Goal: Task Accomplishment & Management: Use online tool/utility

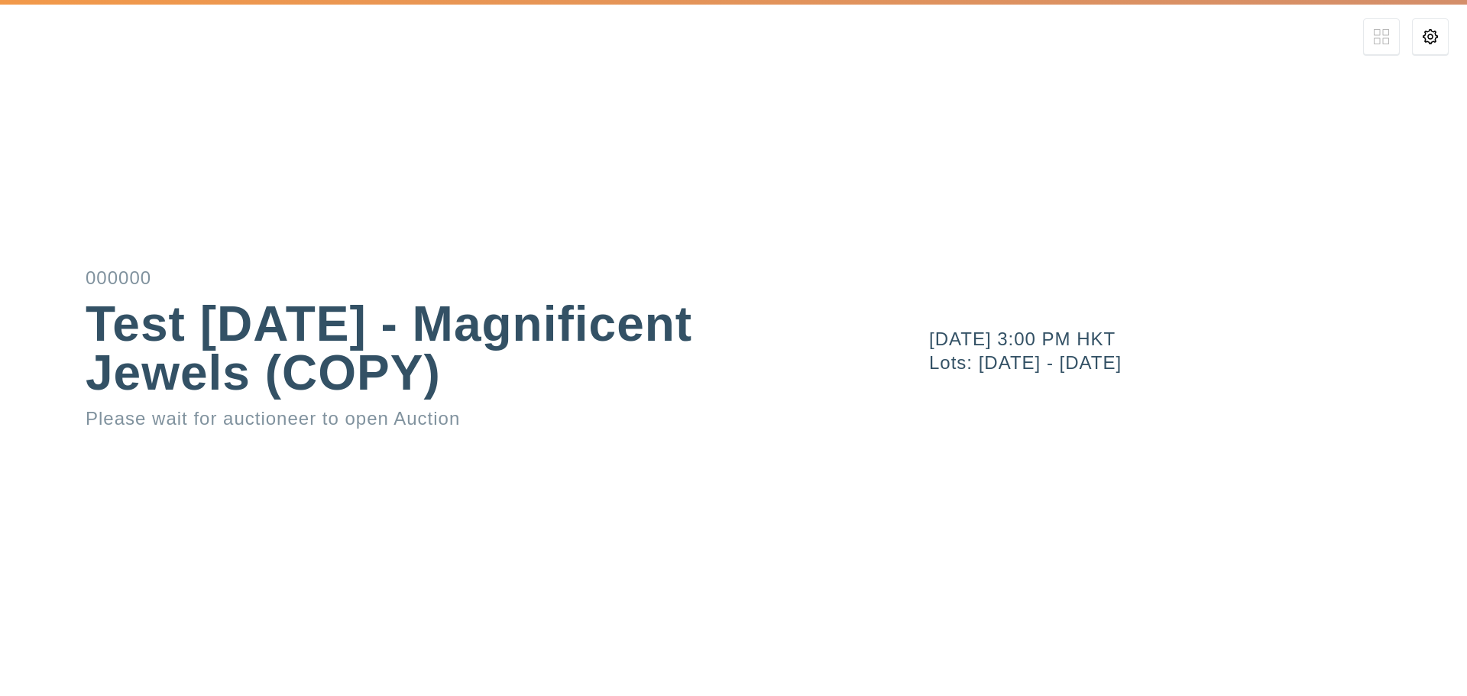
click at [1435, 34] on icon at bounding box center [1430, 36] width 15 height 15
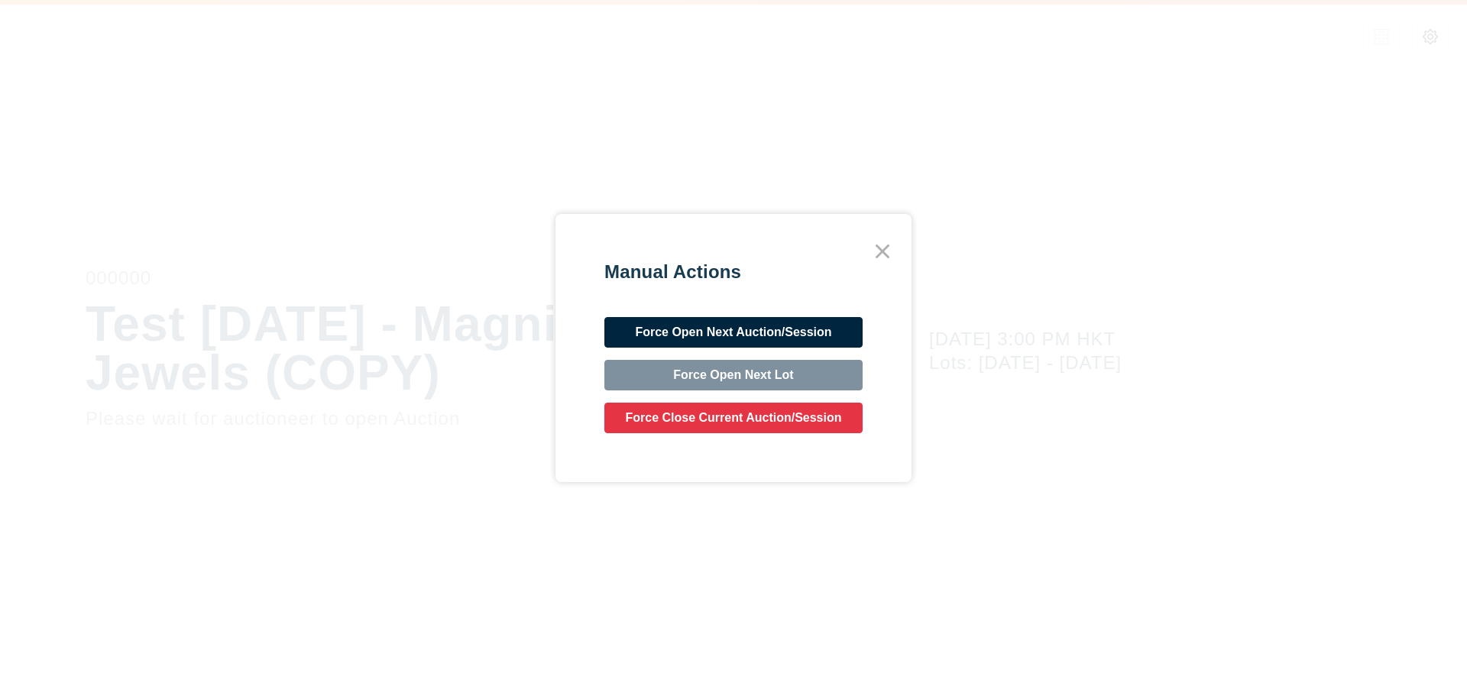
click at [889, 254] on icon at bounding box center [883, 252] width 28 height 28
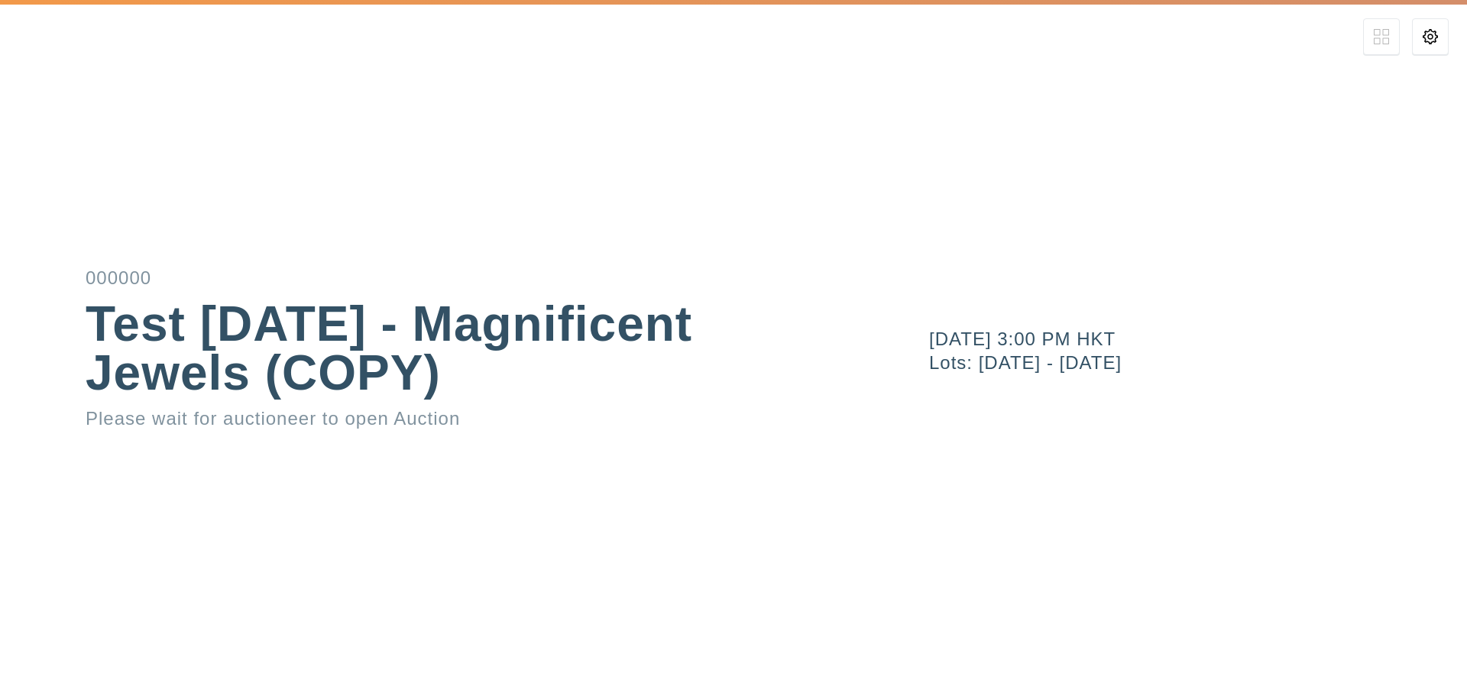
click at [1024, 477] on div "April 6, 2024 3:00 PM HKT Lots: 1601 - 1778" at bounding box center [1173, 348] width 587 height 696
click at [338, 519] on div "000000 Test 06Apr2024 - Magnificent Jewels (COPY) Please wait for auctioneer to…" at bounding box center [733, 348] width 1467 height 696
click at [1047, 532] on div "April 6, 2024 3:00 PM HKT Lots: 1601 - 1778" at bounding box center [1173, 348] width 587 height 696
click at [1051, 506] on div "April 6, 2024 3:00 PM HKT Lots: 1601 - 1778" at bounding box center [1173, 348] width 587 height 696
drag, startPoint x: 1099, startPoint y: 371, endPoint x: 1154, endPoint y: 387, distance: 56.6
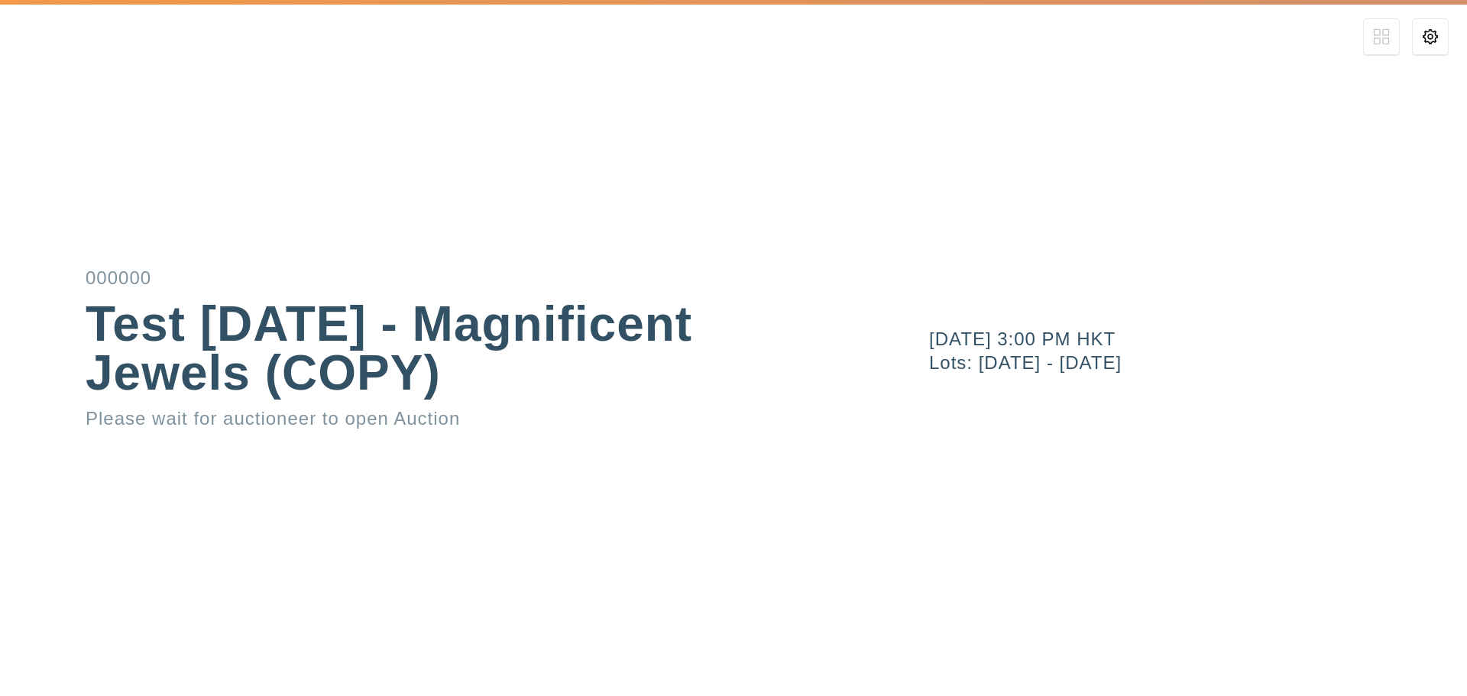
click at [1100, 371] on div "April 6, 2024 3:00 PM HKT Lots: 1601 - 1778" at bounding box center [1198, 348] width 538 height 73
click at [1436, 28] on button at bounding box center [1430, 36] width 37 height 37
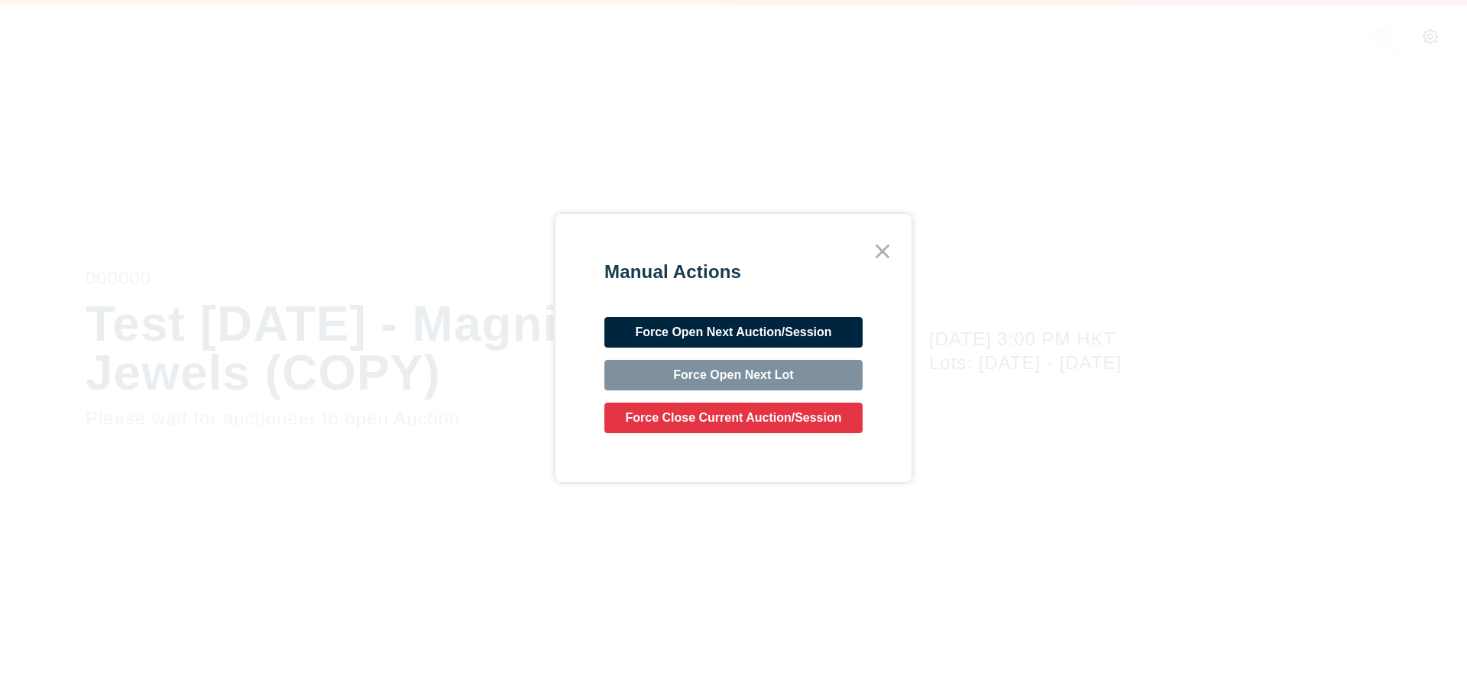
click at [890, 249] on icon at bounding box center [883, 252] width 28 height 28
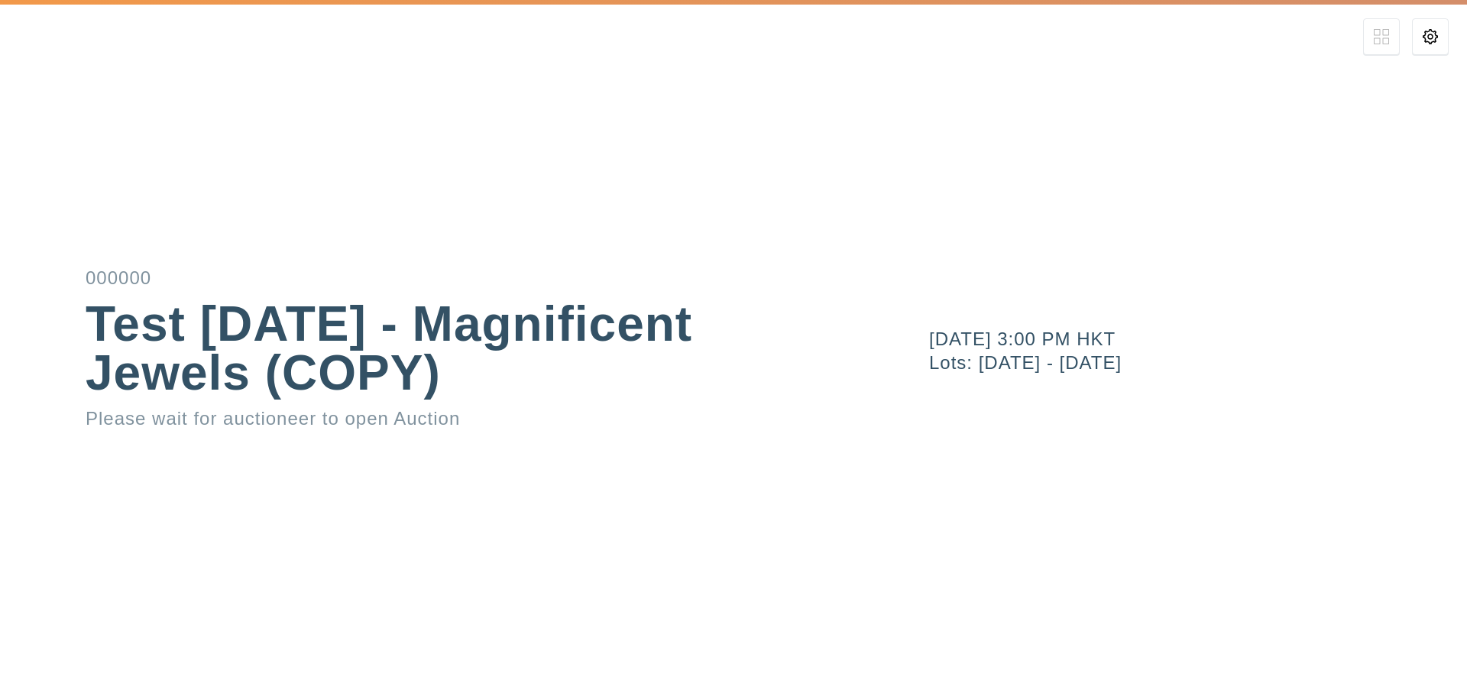
click at [1439, 41] on button at bounding box center [1430, 36] width 37 height 37
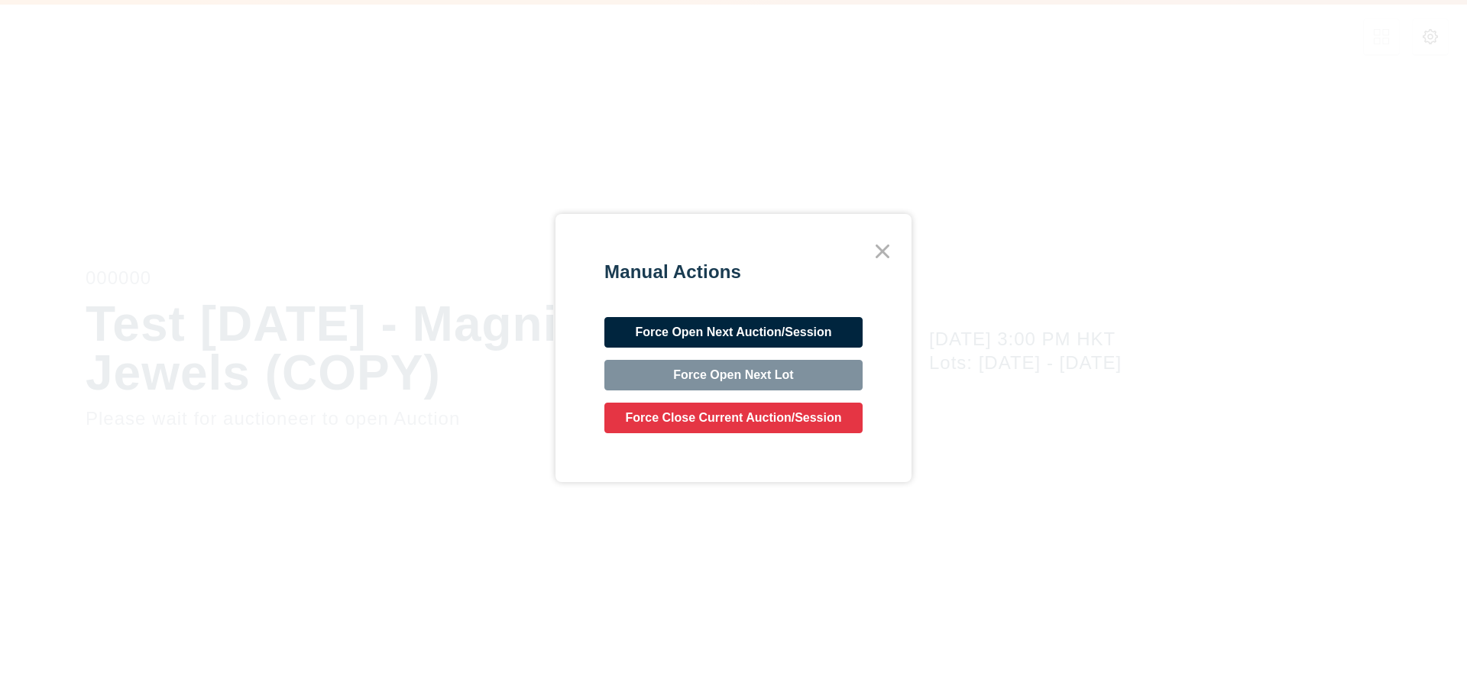
click at [847, 334] on button "Force Open Next Auction/Session" at bounding box center [733, 332] width 258 height 31
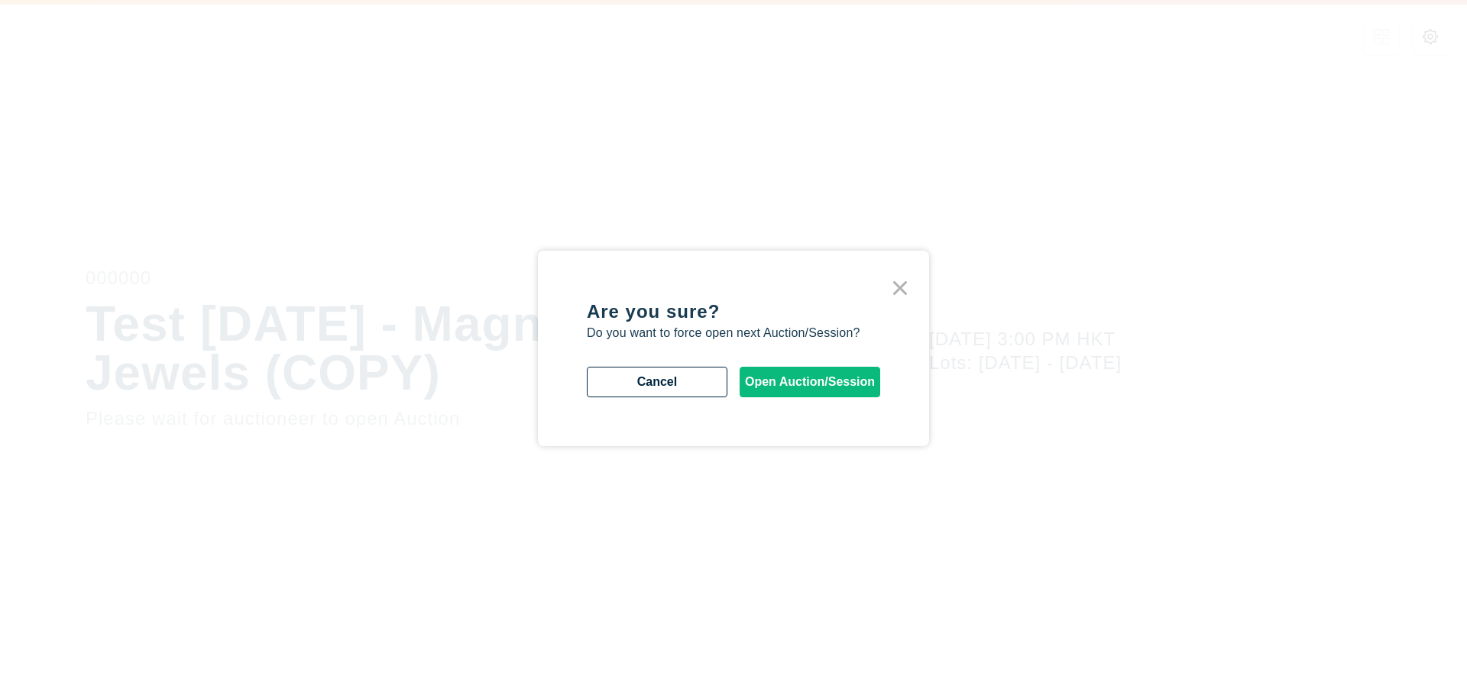
click at [870, 391] on button "Open Auction/Session" at bounding box center [810, 382] width 141 height 31
